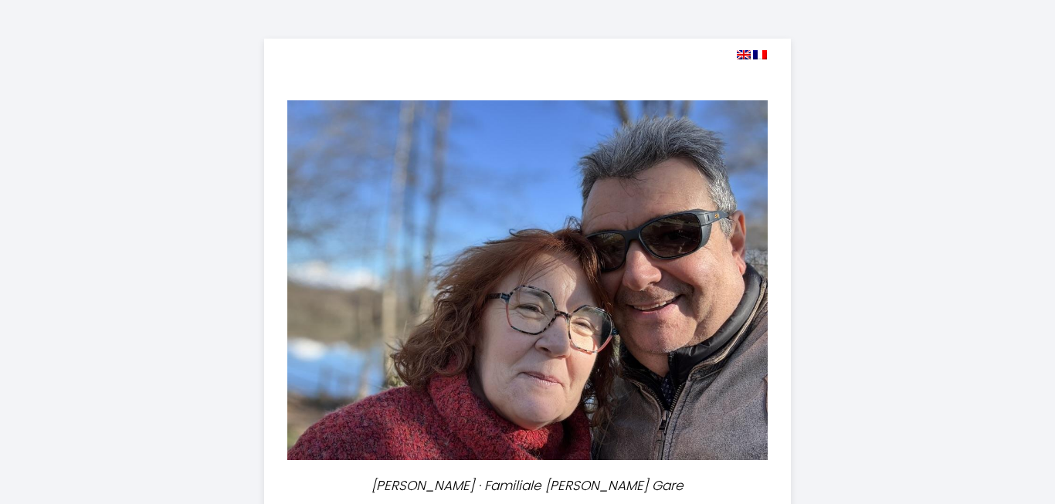
select select
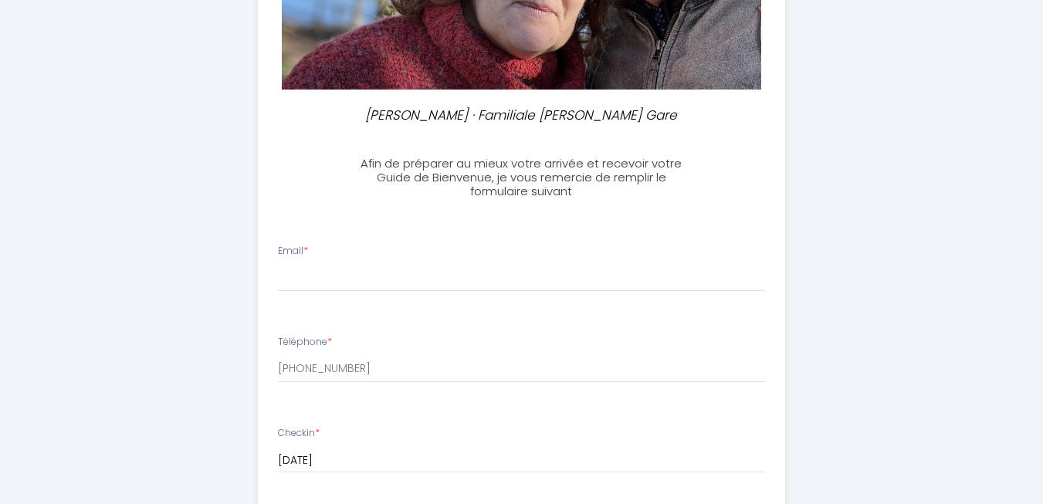
scroll to position [375, 0]
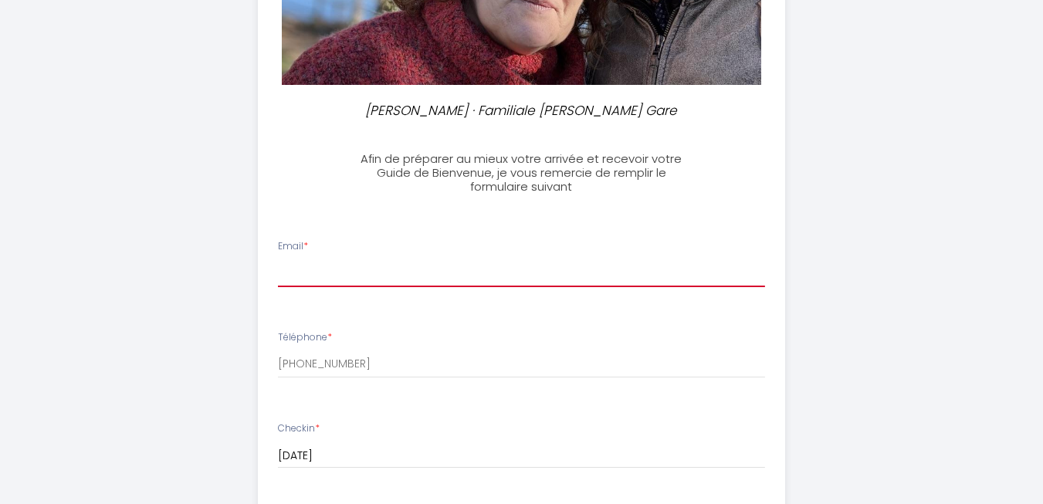
click at [440, 277] on input "Email *" at bounding box center [521, 274] width 487 height 28
type input "[EMAIL_ADDRESS][DOMAIN_NAME]"
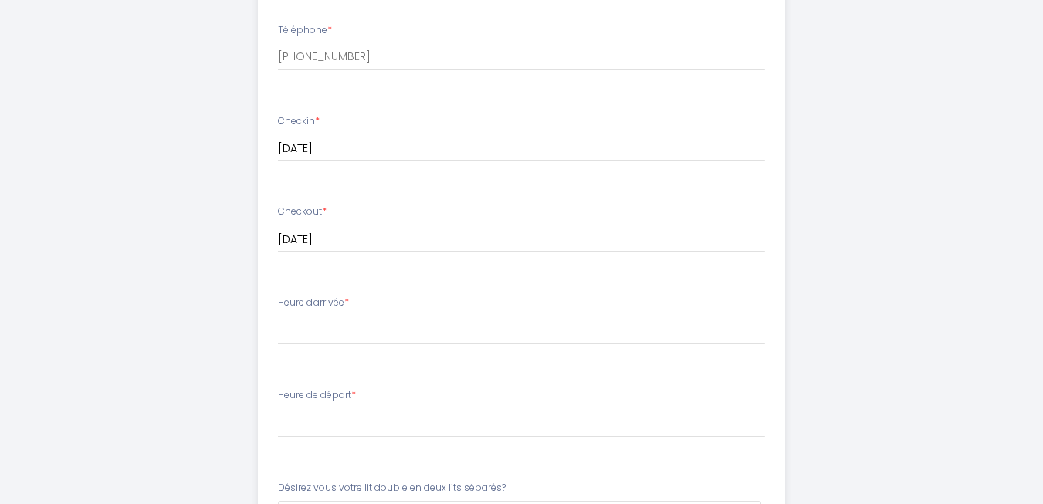
scroll to position [704, 0]
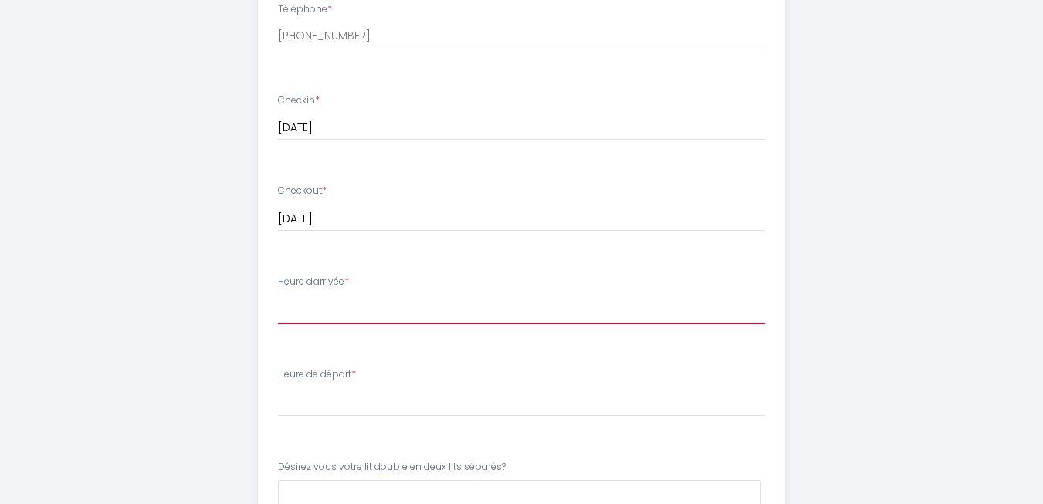
click at [434, 312] on select "15:00 15:30 16:00 16:30 17:00 17:30 18:00 18:30 19:00 19:30 20:00 20:30 21:00 2…" at bounding box center [521, 309] width 487 height 29
select select "16:00"
click at [278, 295] on select "15:00 15:30 16:00 16:30 17:00 17:30 18:00 18:30 19:00 19:30 20:00 20:30 21:00 2…" at bounding box center [521, 309] width 487 height 29
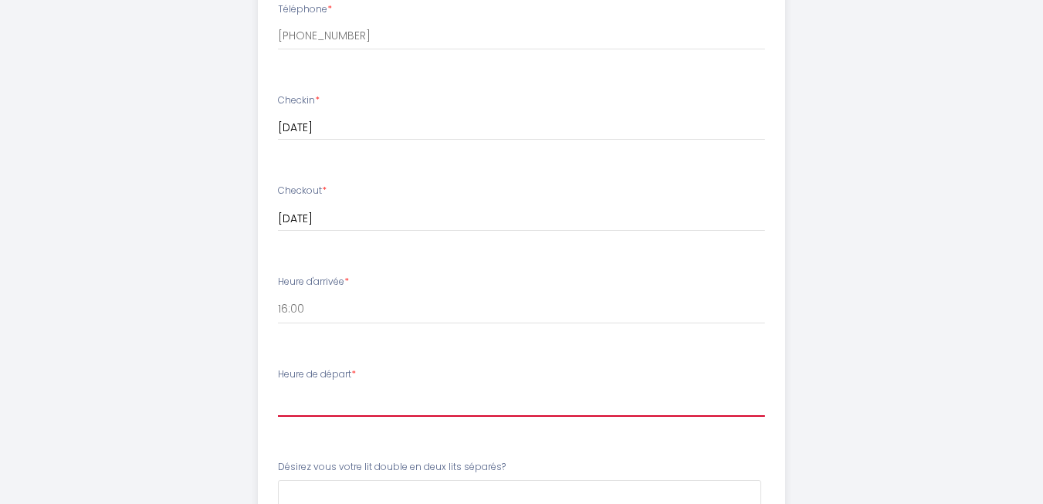
click at [305, 408] on select "00:00 00:30 01:00 01:30 02:00 02:30 03:00 03:30 04:00 04:30 05:00 05:30 06:00 0…" at bounding box center [521, 402] width 487 height 29
select select "10:00"
click at [278, 388] on select "00:00 00:30 01:00 01:30 02:00 02:30 03:00 03:30 04:00 04:30 05:00 05:30 06:00 0…" at bounding box center [521, 402] width 487 height 29
click at [534, 409] on select "00:00 00:30 01:00 01:30 02:00 02:30 03:00 03:30 04:00 04:30 05:00 05:30 06:00 0…" at bounding box center [521, 402] width 487 height 29
click at [278, 388] on select "00:00 00:30 01:00 01:30 02:00 02:30 03:00 03:30 04:00 04:30 05:00 05:30 06:00 0…" at bounding box center [521, 402] width 487 height 29
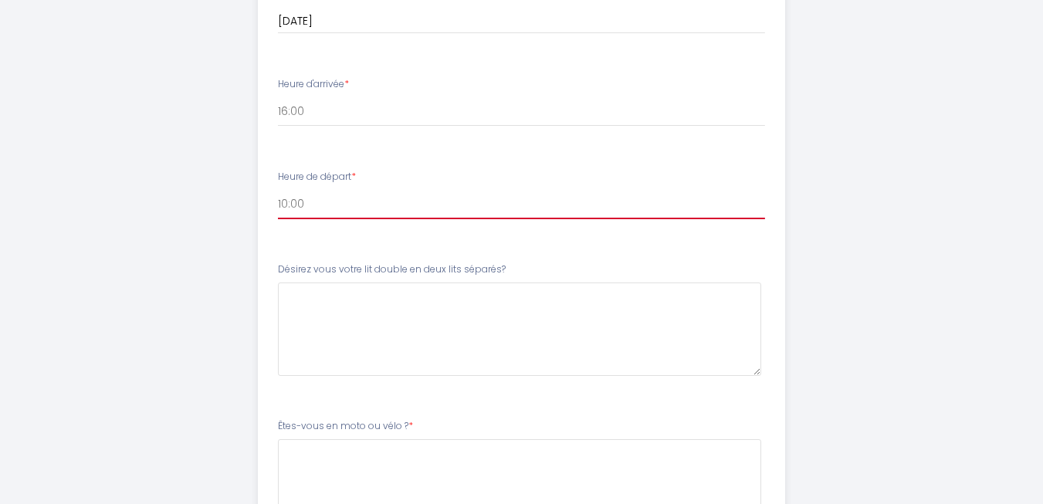
scroll to position [904, 0]
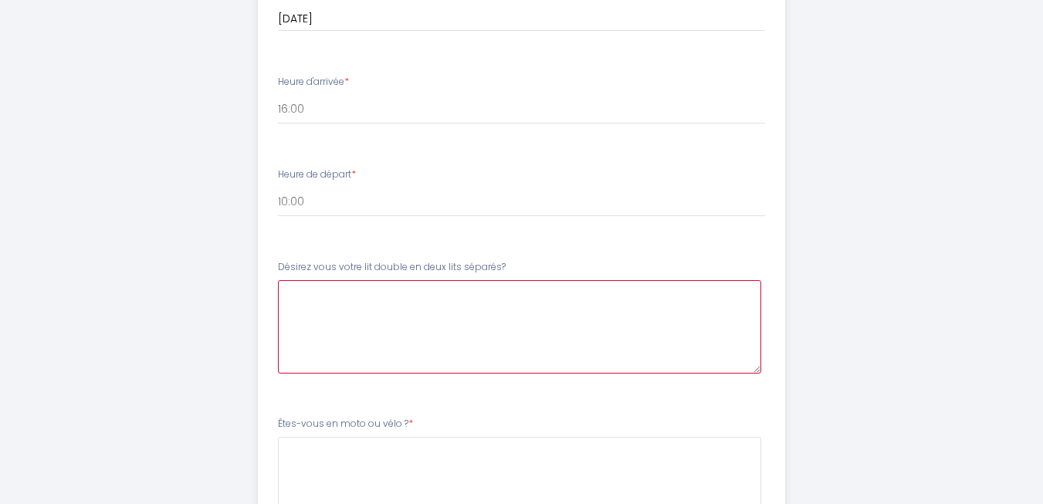
click at [635, 336] on séparés\?6 at bounding box center [519, 326] width 483 height 93
type séparés\?6 "non merci"
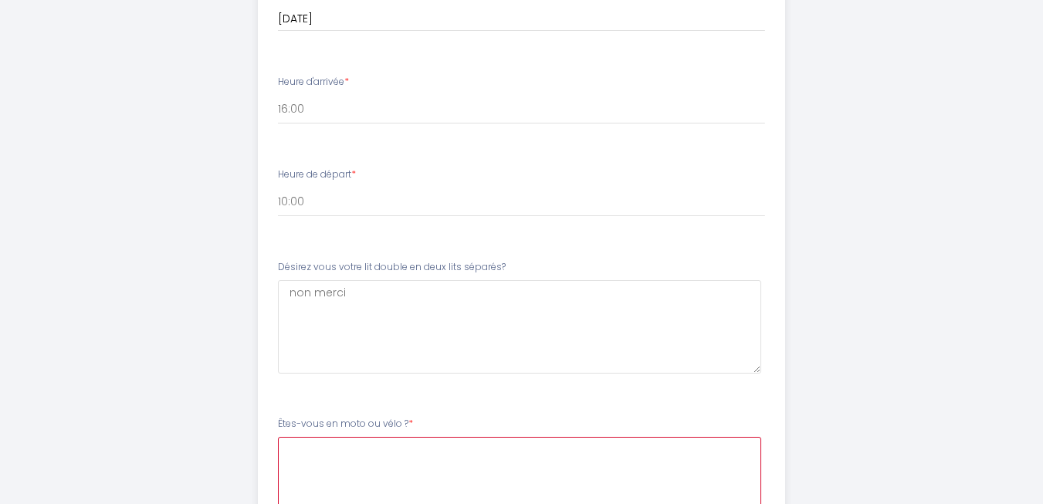
click at [477, 460] on \?7 at bounding box center [519, 483] width 483 height 93
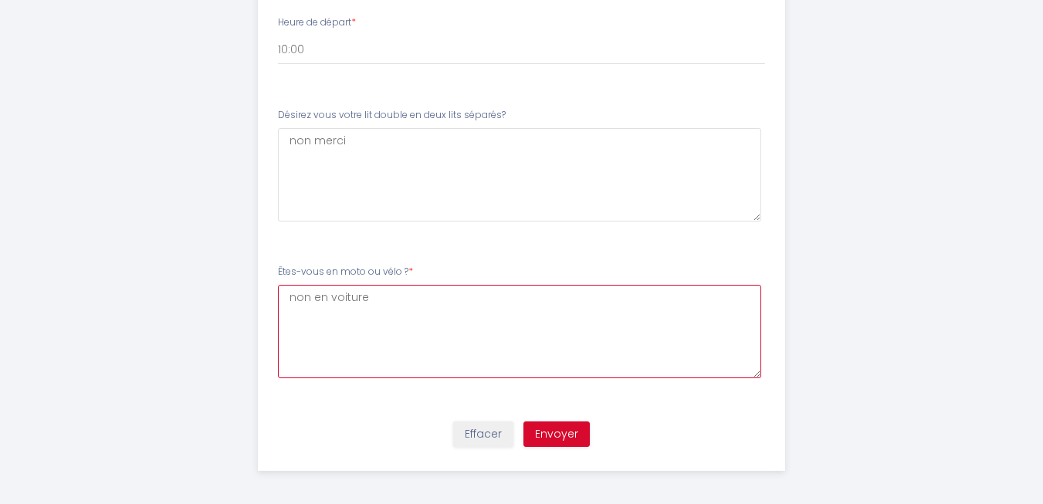
scroll to position [1061, 0]
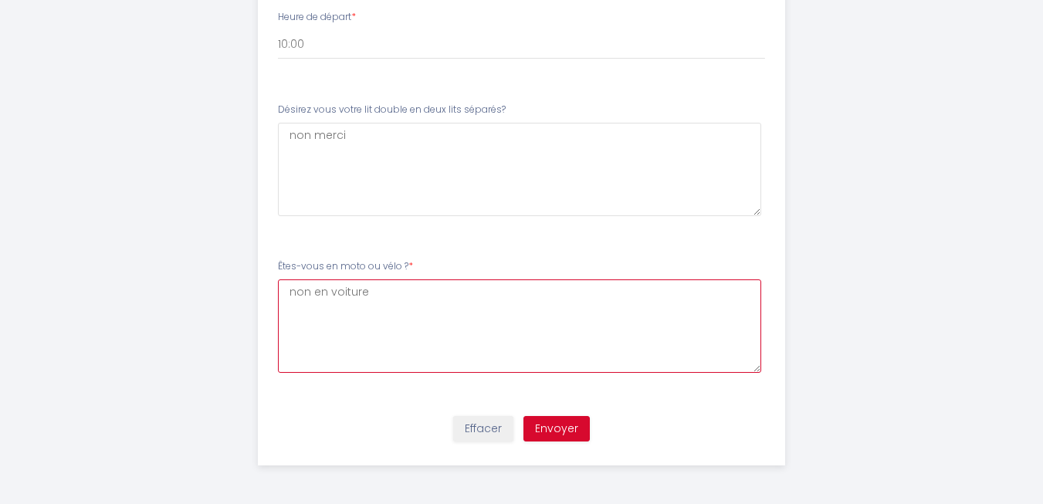
type \?7 "non en voiture"
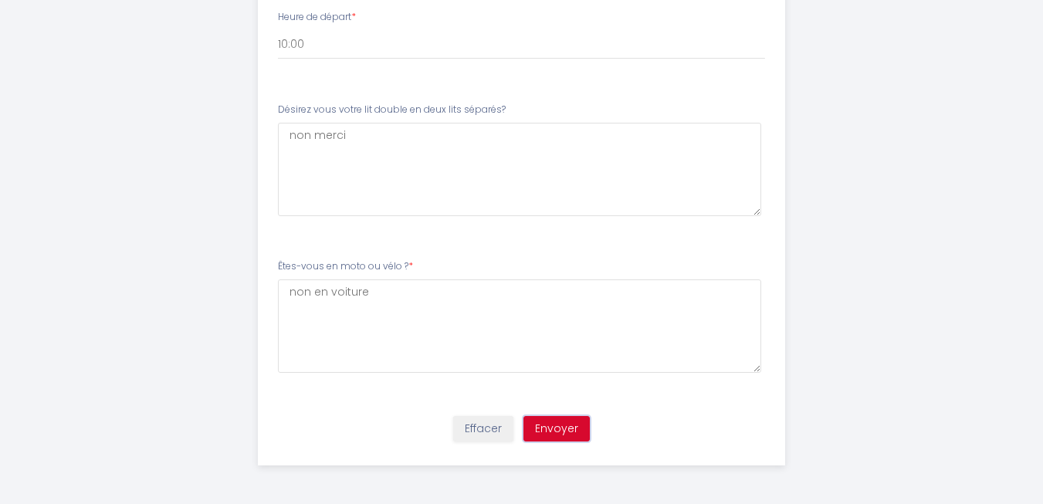
click at [557, 427] on button "Envoyer" at bounding box center [557, 429] width 66 height 26
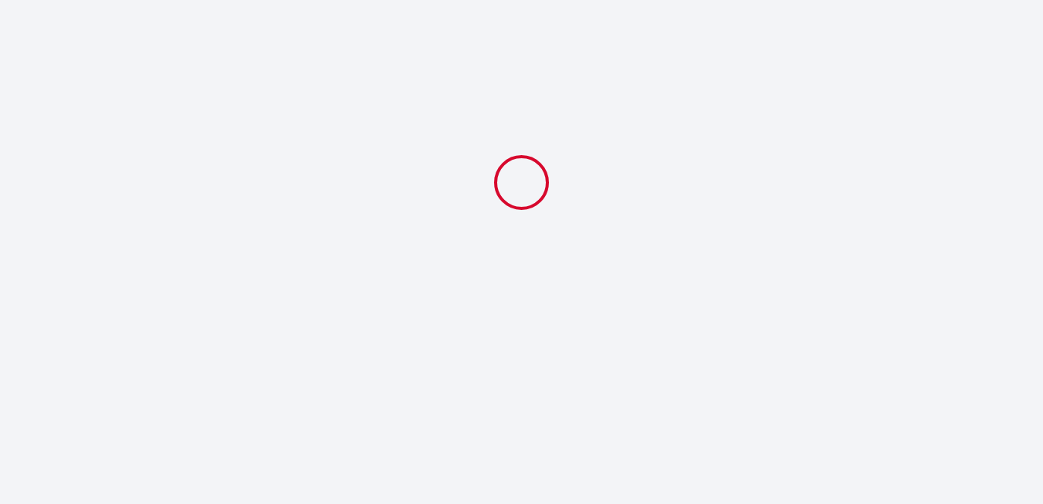
scroll to position [0, 0]
select select "16:00"
select select "10:00"
